Goal: Transaction & Acquisition: Download file/media

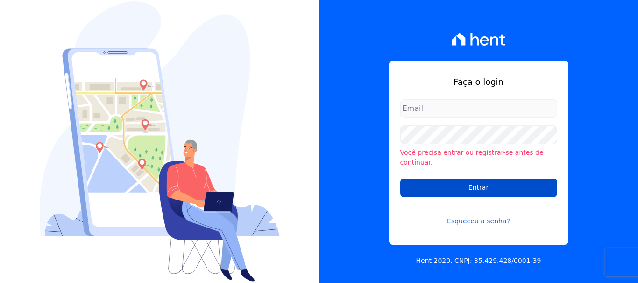
type input "[EMAIL_ADDRESS][DOMAIN_NAME]"
click at [476, 184] on input "Entrar" at bounding box center [478, 188] width 157 height 19
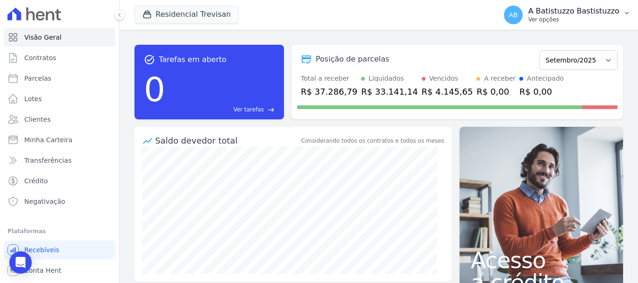
click at [517, 13] on span "AB" at bounding box center [512, 15] width 9 height 7
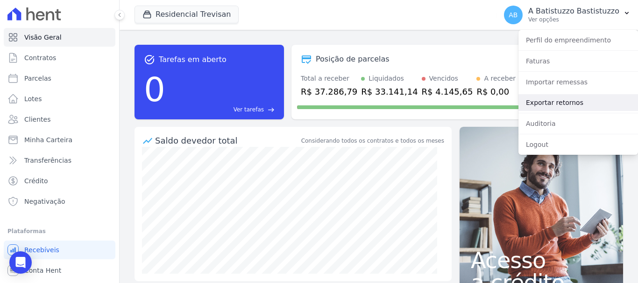
click at [536, 99] on link "Exportar retornos" at bounding box center [578, 102] width 120 height 17
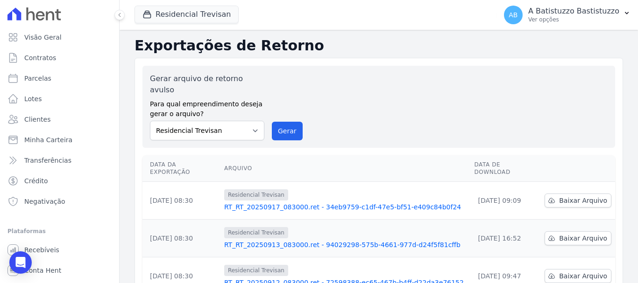
scroll to position [93, 0]
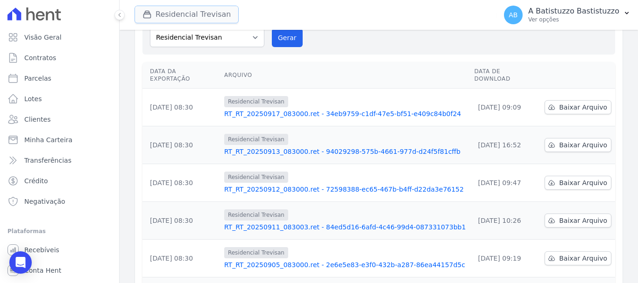
click at [144, 14] on icon "button" at bounding box center [146, 14] width 9 height 9
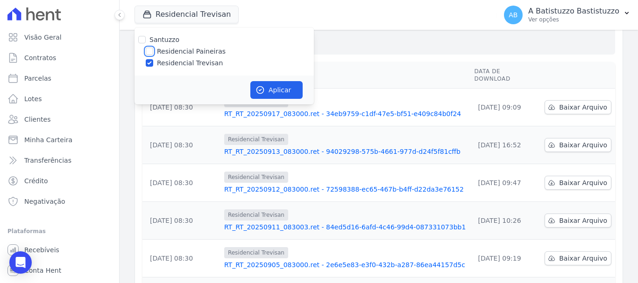
click at [150, 50] on input "Residencial Paineiras" at bounding box center [149, 51] width 7 height 7
checkbox input "true"
click at [149, 66] on input "Residencial Trevisan" at bounding box center [149, 62] width 7 height 7
checkbox input "false"
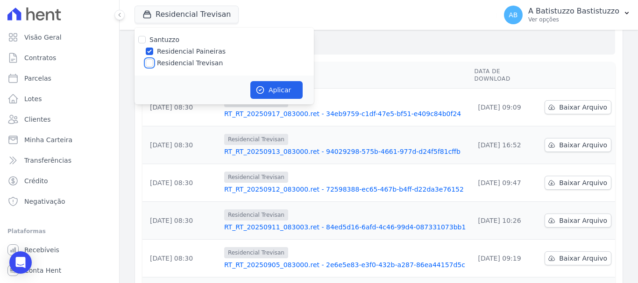
checkbox input "false"
click at [272, 88] on button "Aplicar" at bounding box center [276, 90] width 52 height 18
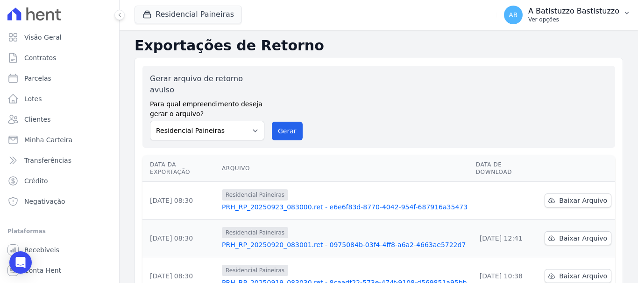
click at [517, 12] on span "AB" at bounding box center [513, 15] width 19 height 19
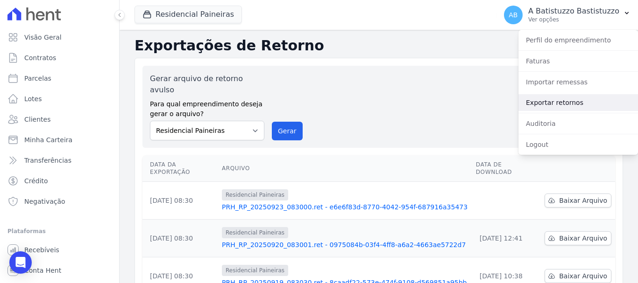
click at [543, 102] on link "Exportar retornos" at bounding box center [578, 102] width 120 height 17
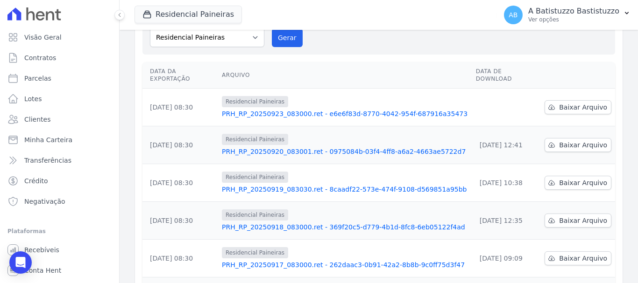
scroll to position [140, 0]
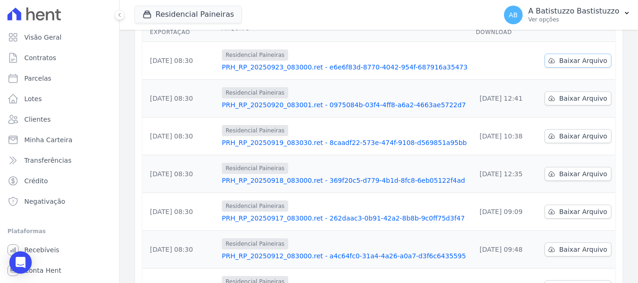
click at [564, 56] on span "Baixar Arquivo" at bounding box center [583, 60] width 48 height 9
click at [310, 63] on link "PRH_RP_20250923_083000.ret - e6e6f83d-8770-4042-954f-687916a35473" at bounding box center [345, 67] width 247 height 9
